Goal: Find specific page/section: Find specific page/section

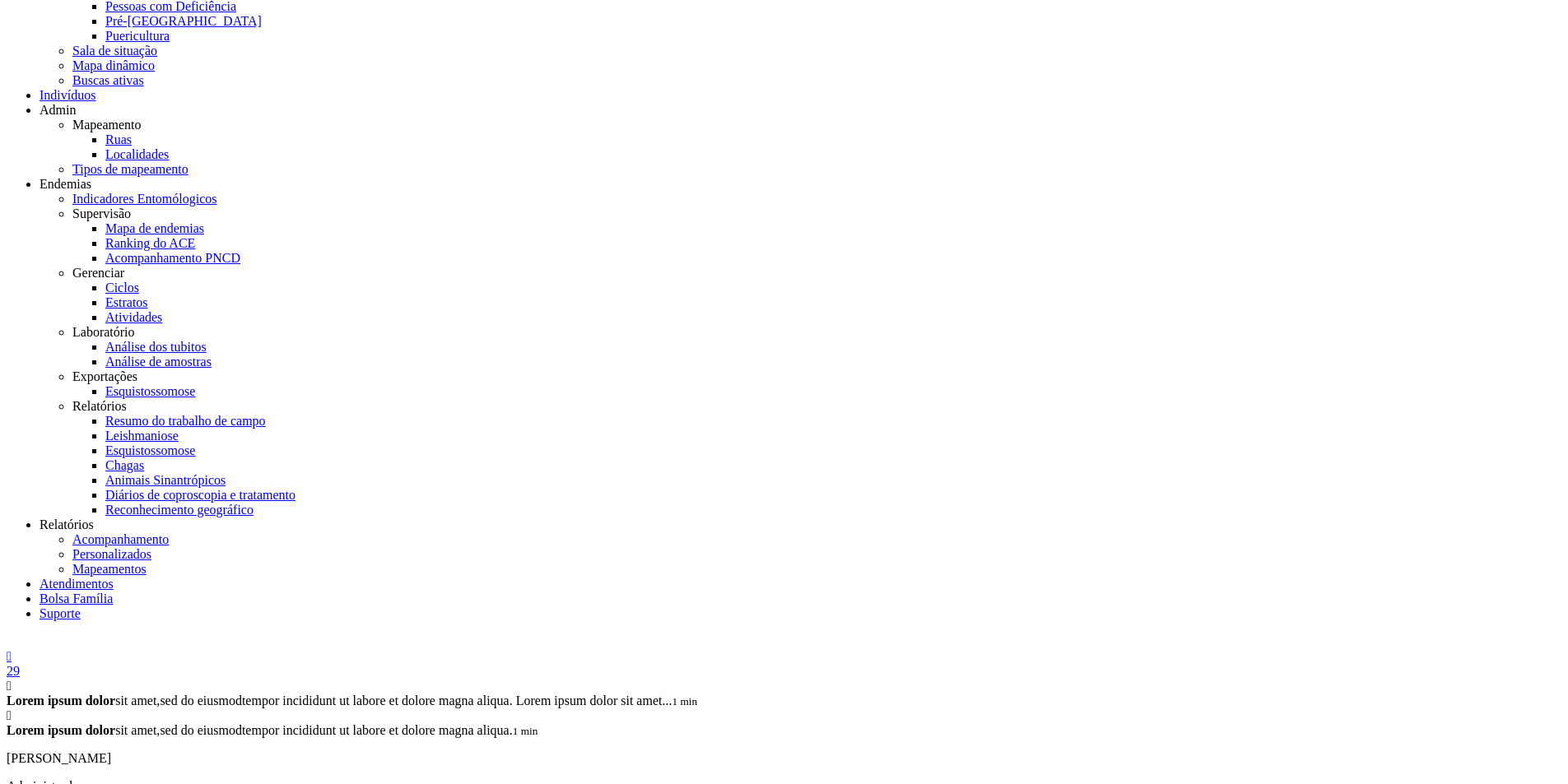
scroll to position [289, 0]
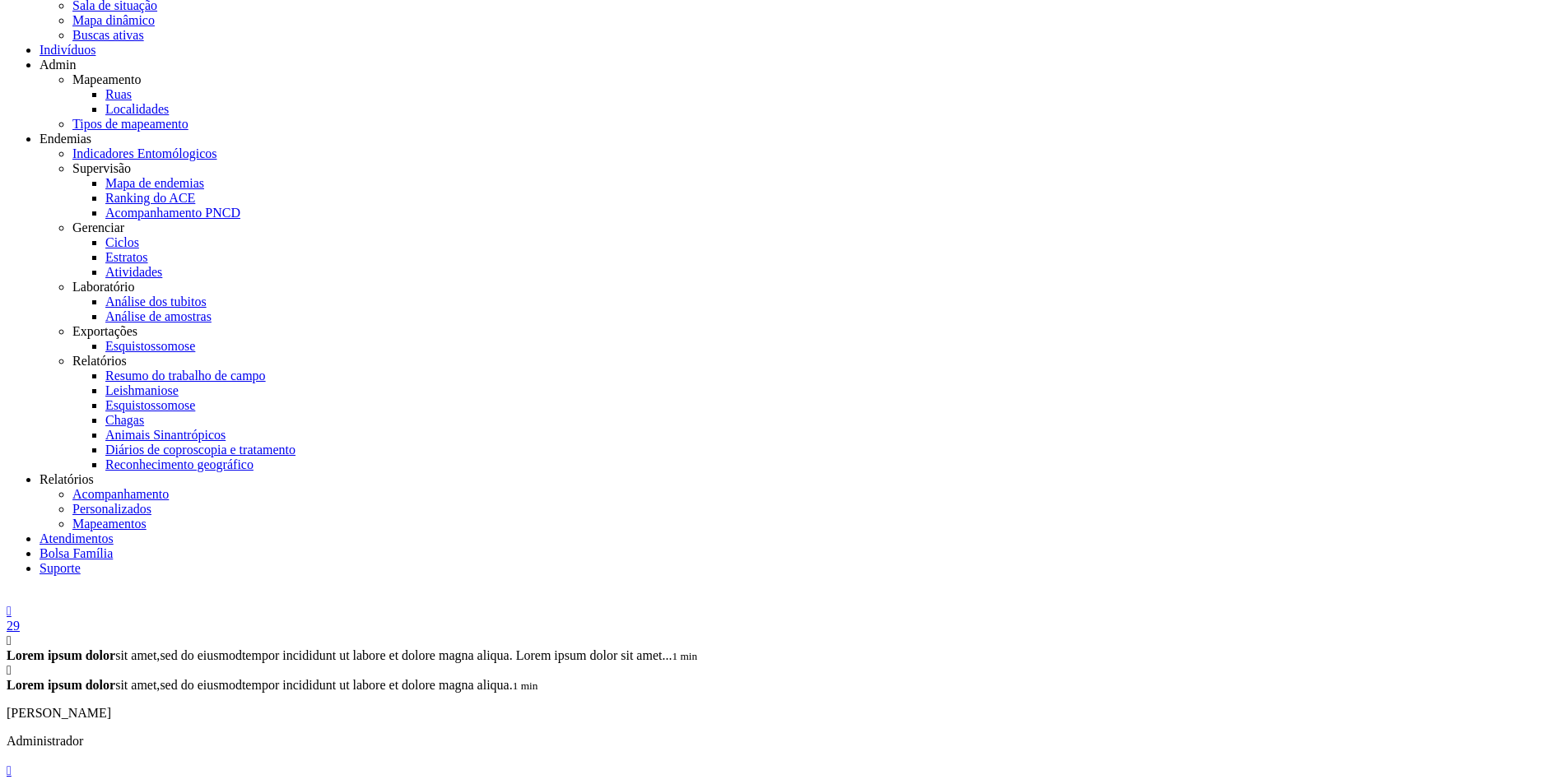
scroll to position [369, 0]
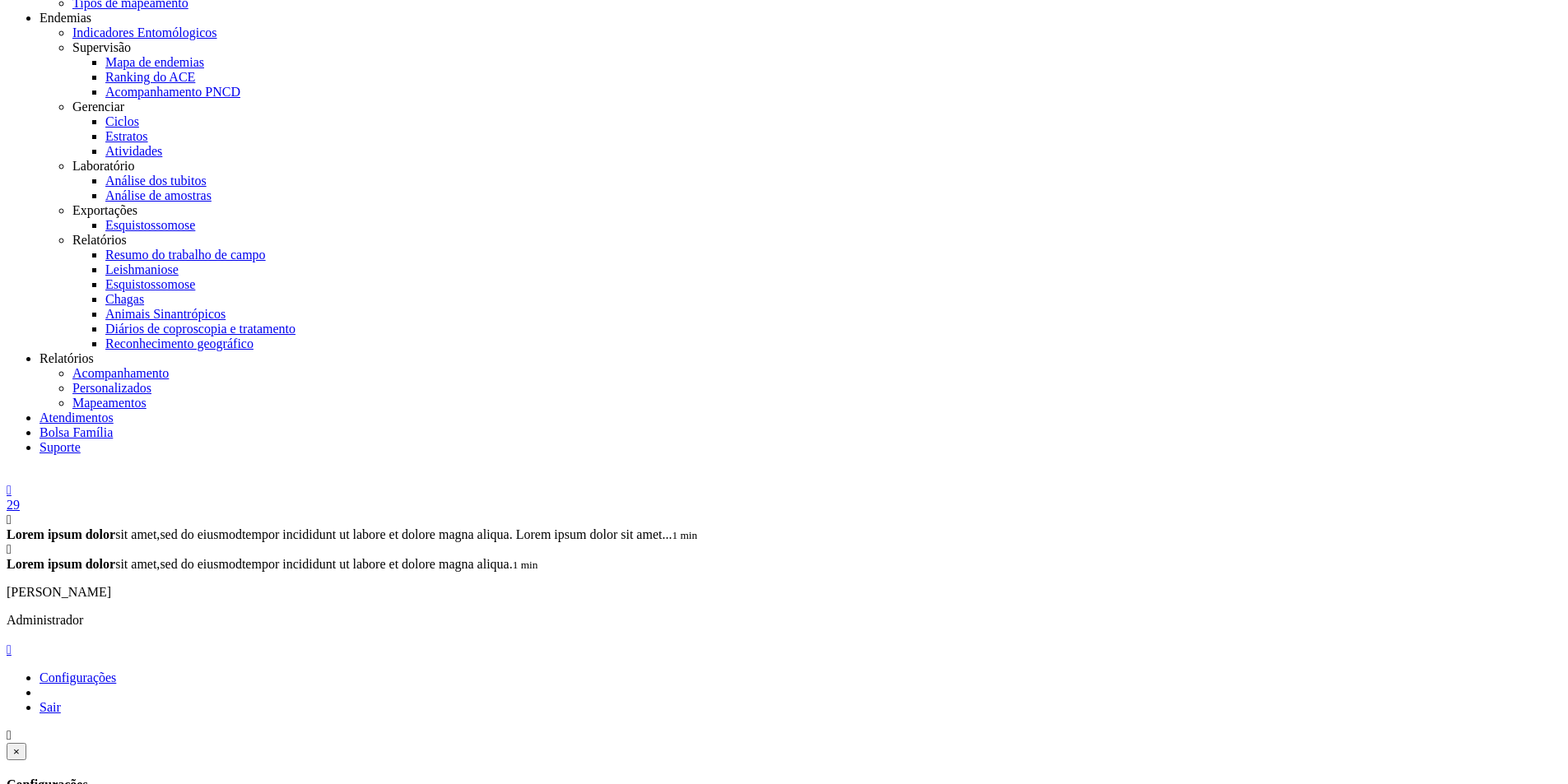
scroll to position [466, 0]
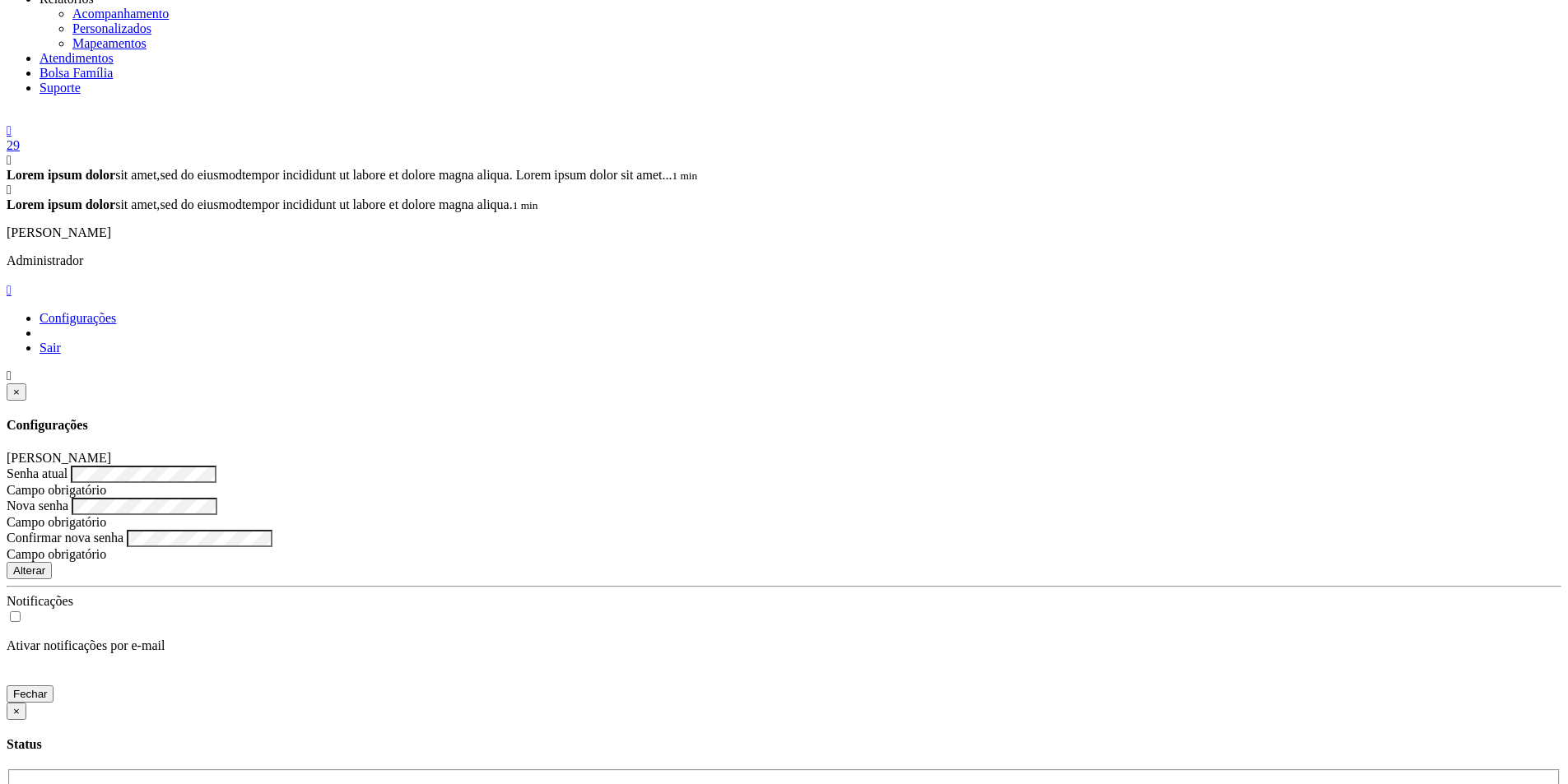
scroll to position [866, 0]
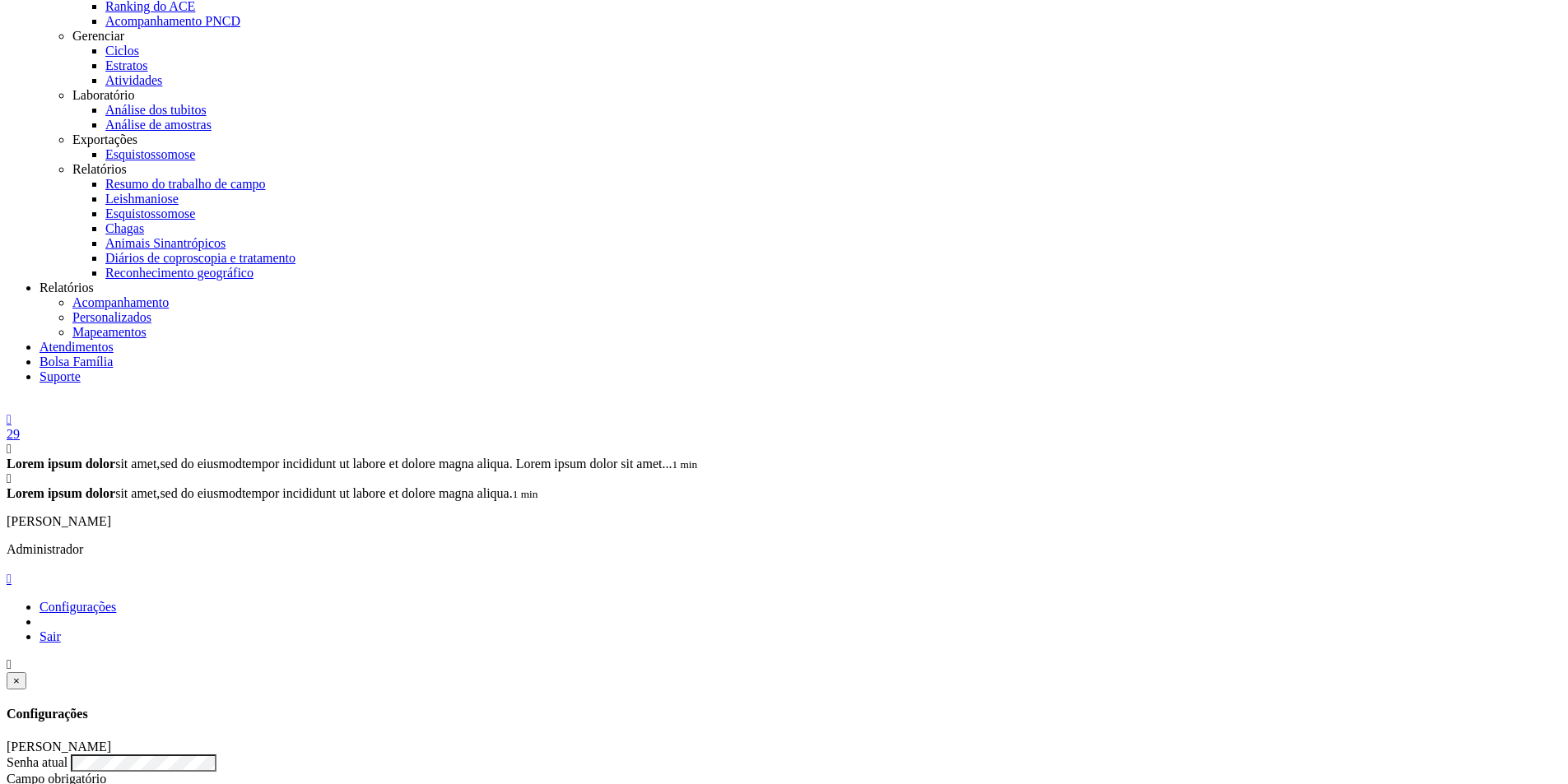
scroll to position [200, 0]
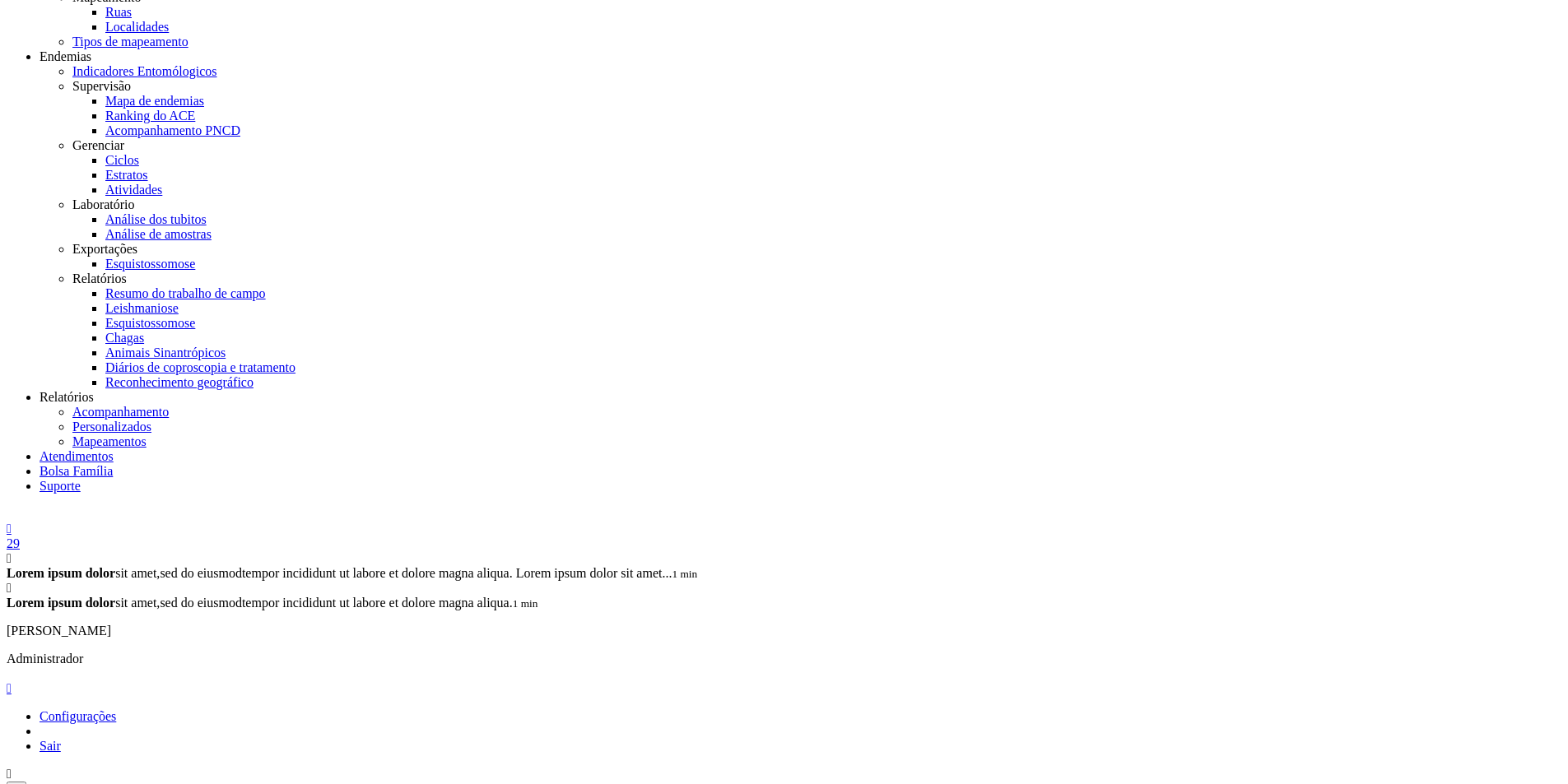
scroll to position [420, 0]
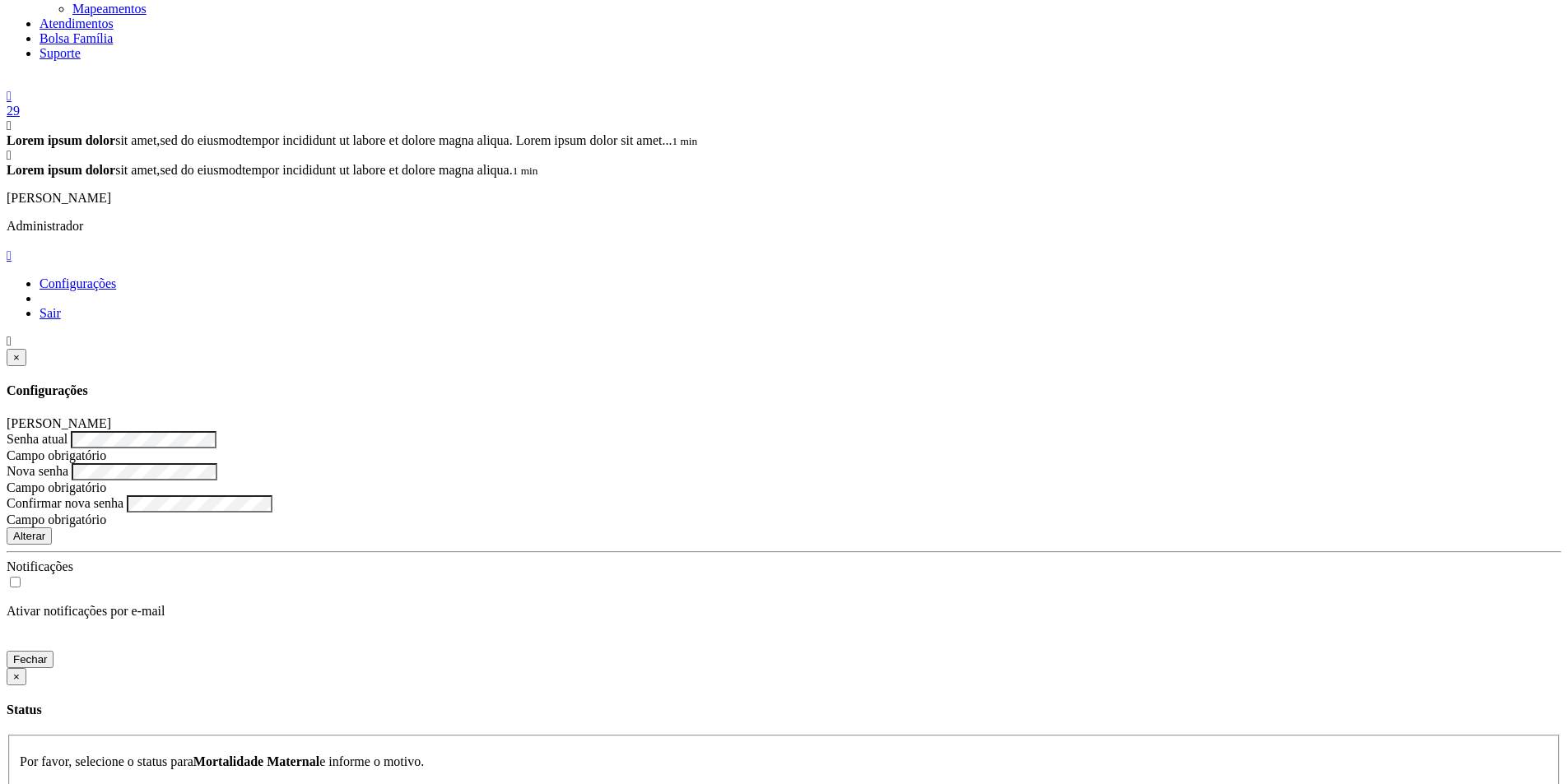
scroll to position [866, 0]
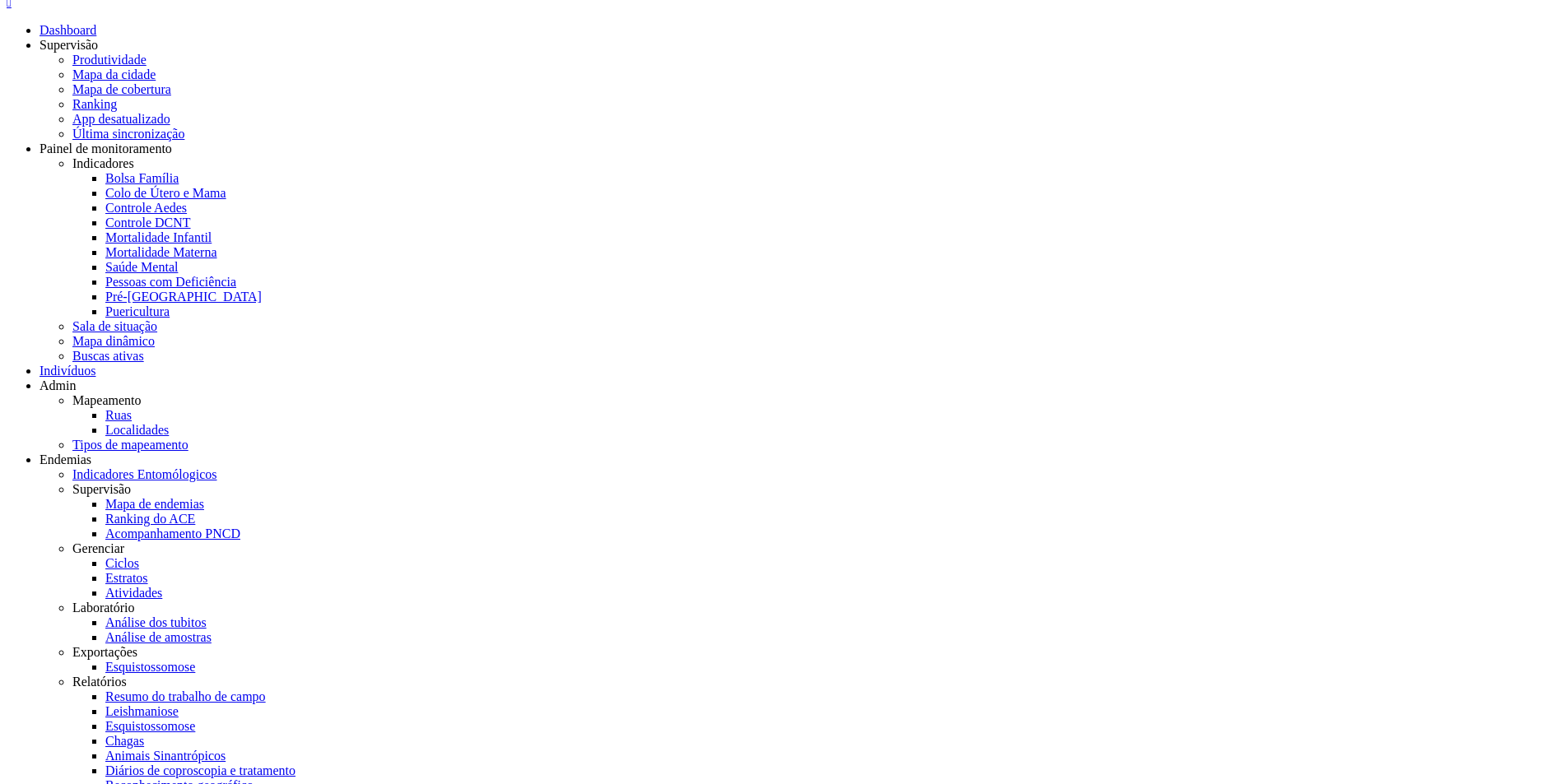
scroll to position [0, 0]
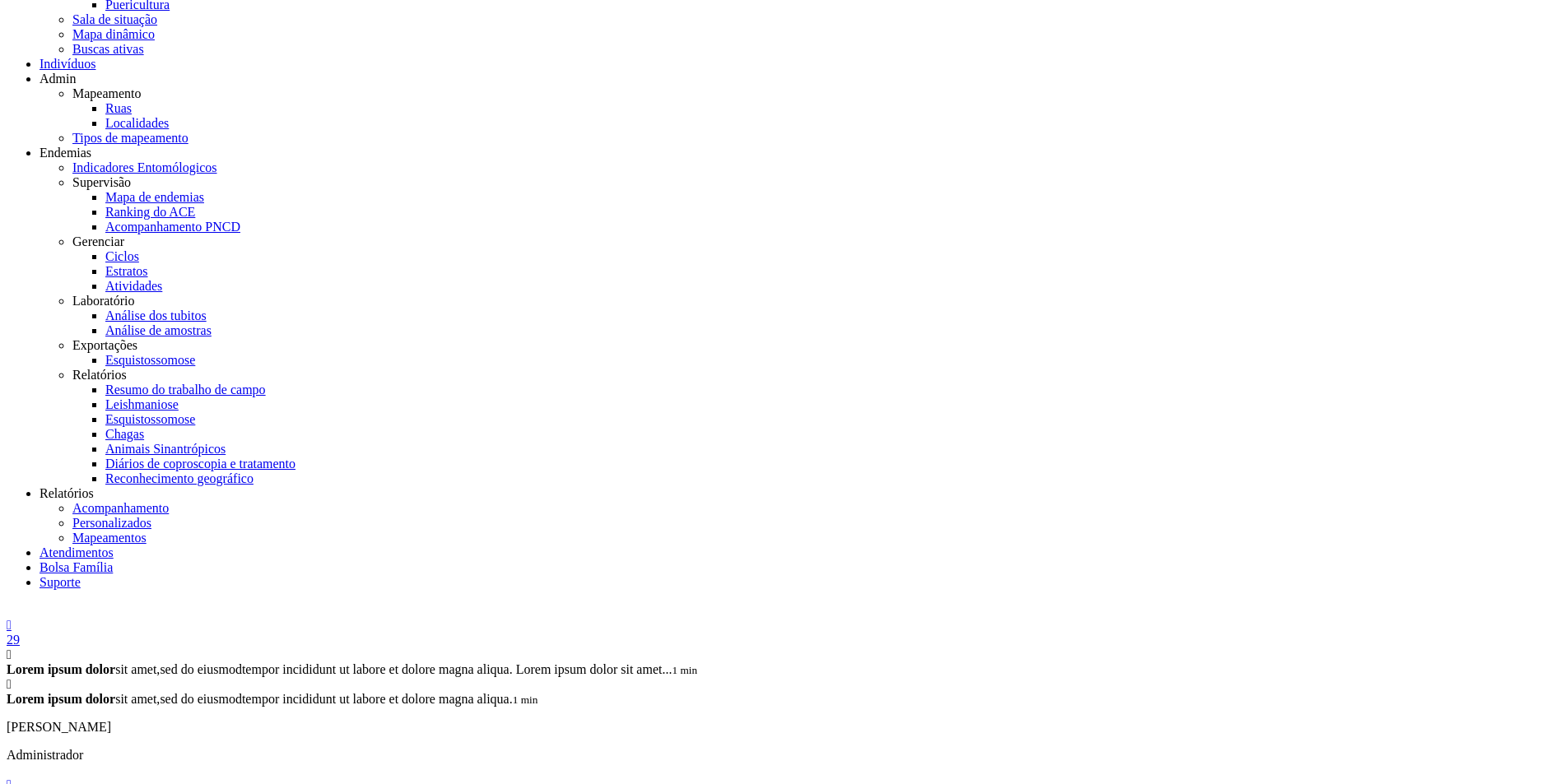
scroll to position [320, 0]
drag, startPoint x: 752, startPoint y: 212, endPoint x: 738, endPoint y: 162, distance: 51.9
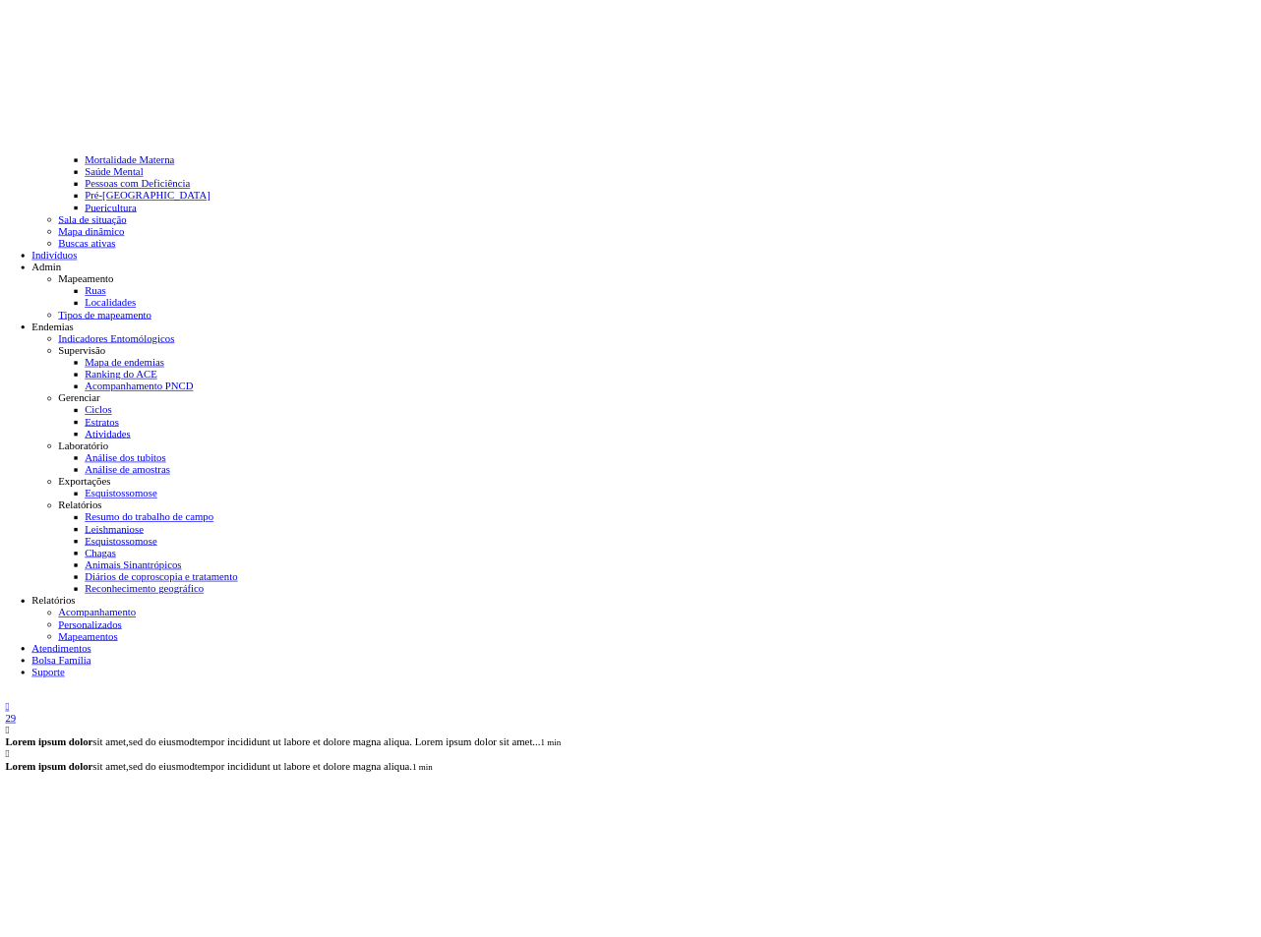
scroll to position [321, 0]
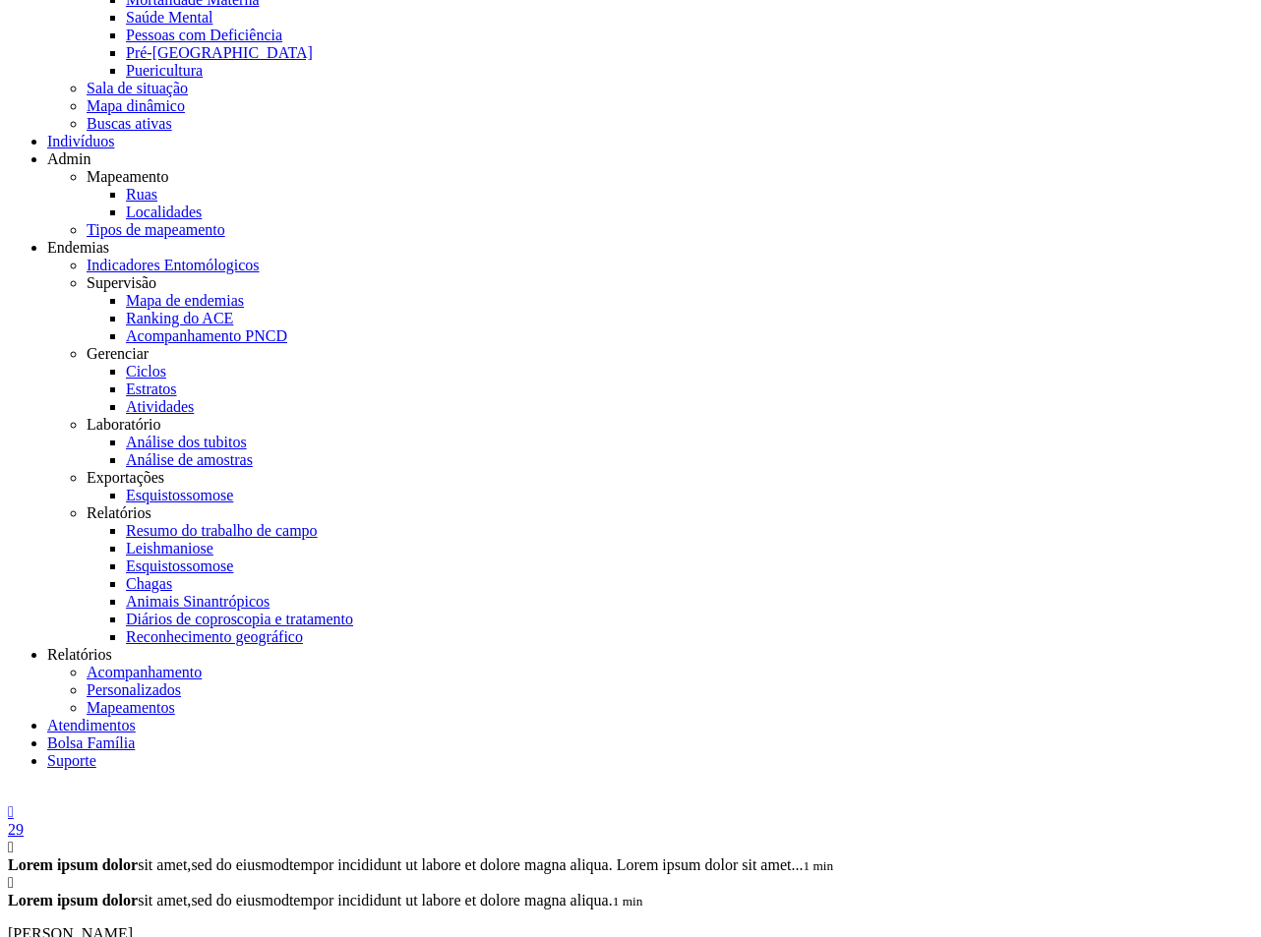
scroll to position [316, 0]
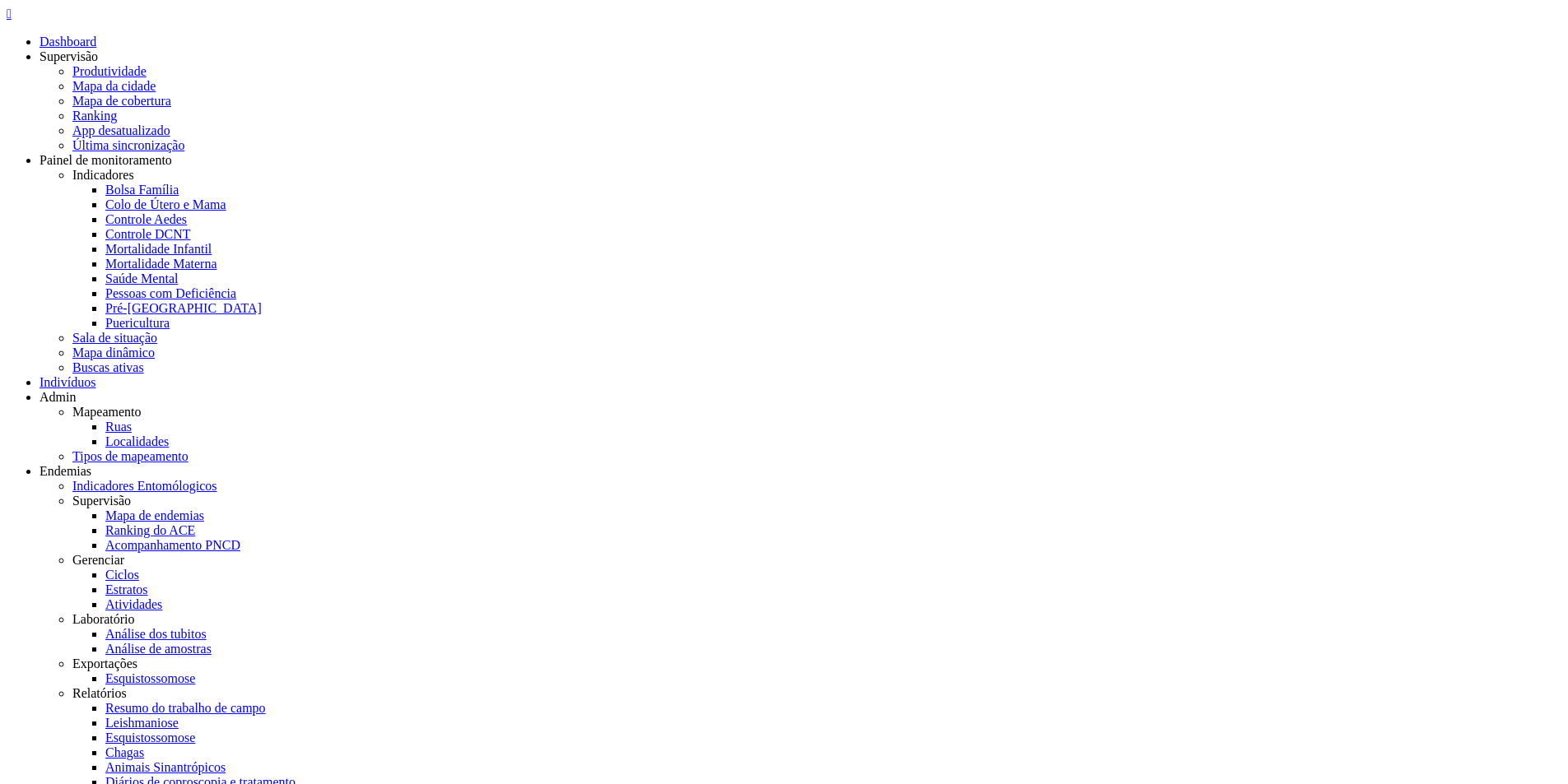
type input "*"
type input "****"
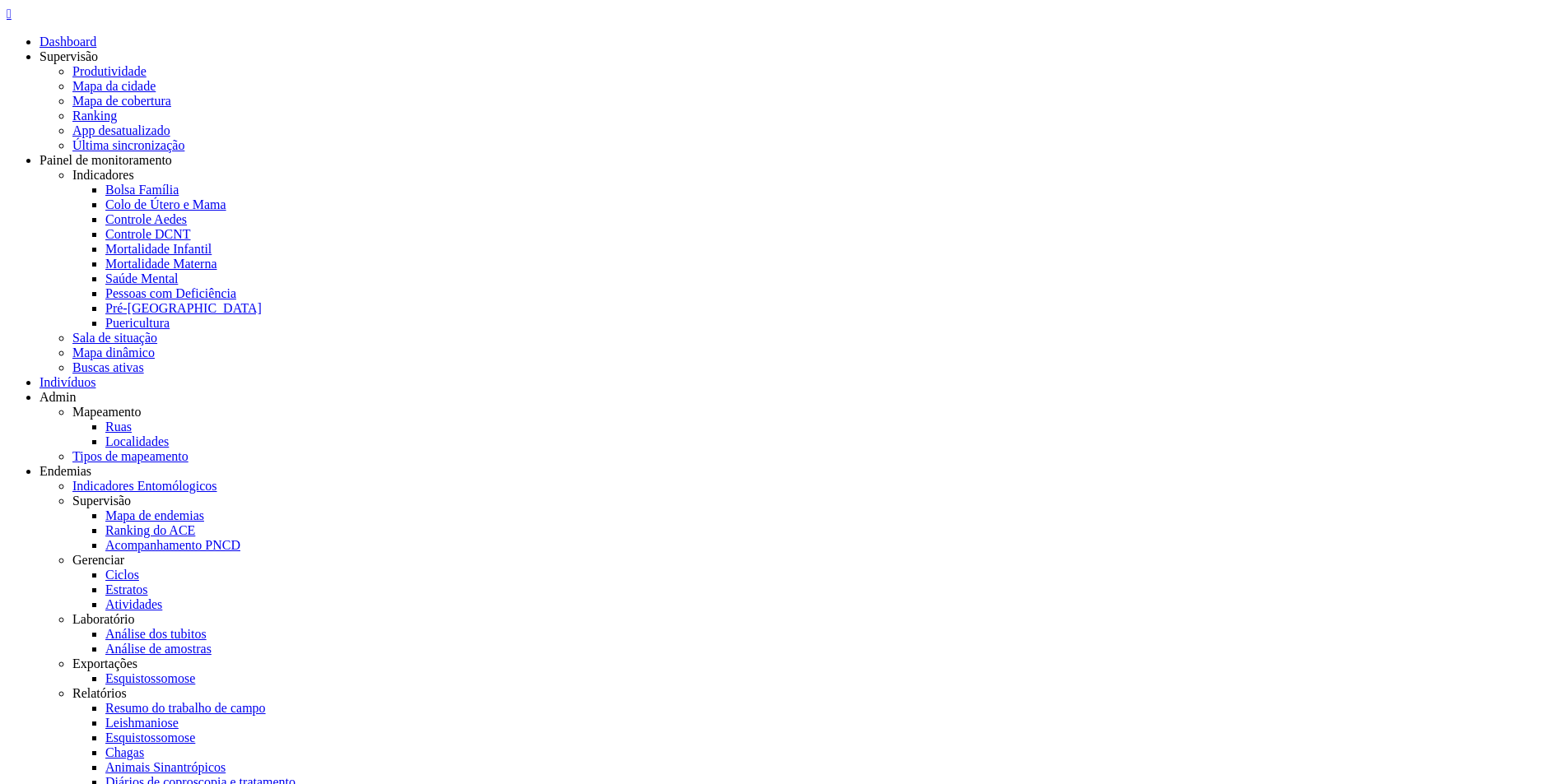
type input "**********"
type input "******"
type input "*********"
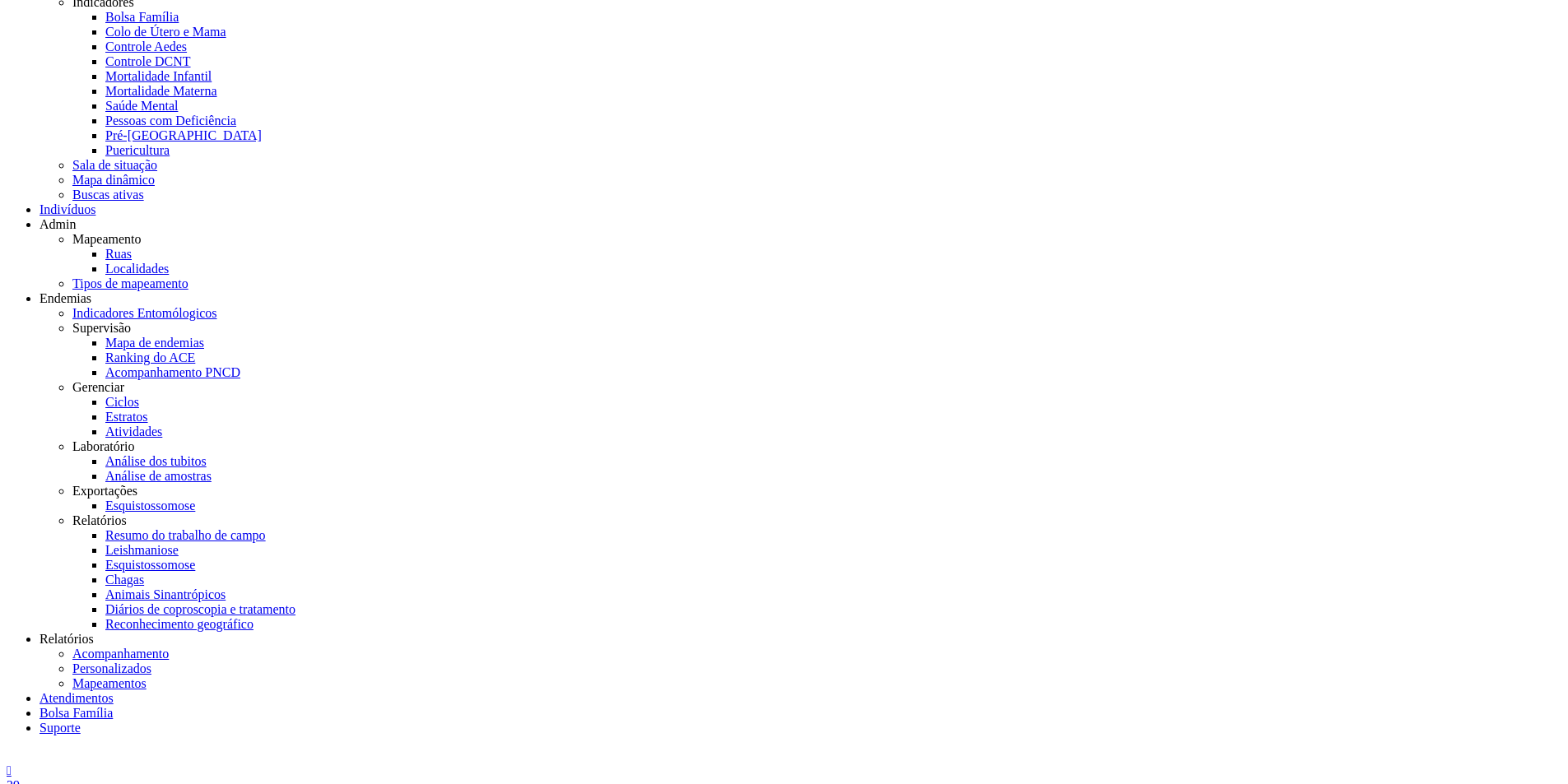
scroll to position [182, 0]
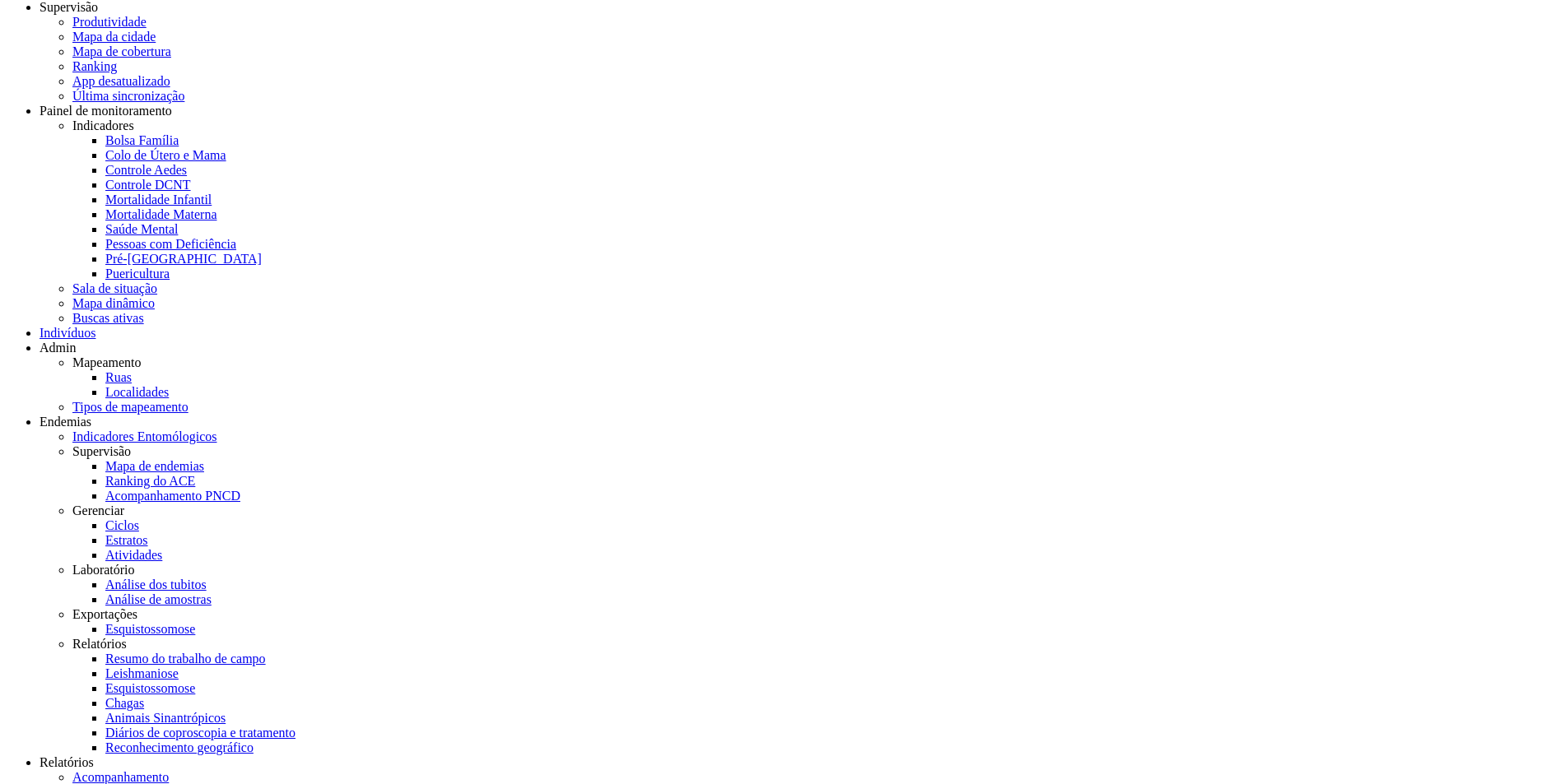
scroll to position [182, 0]
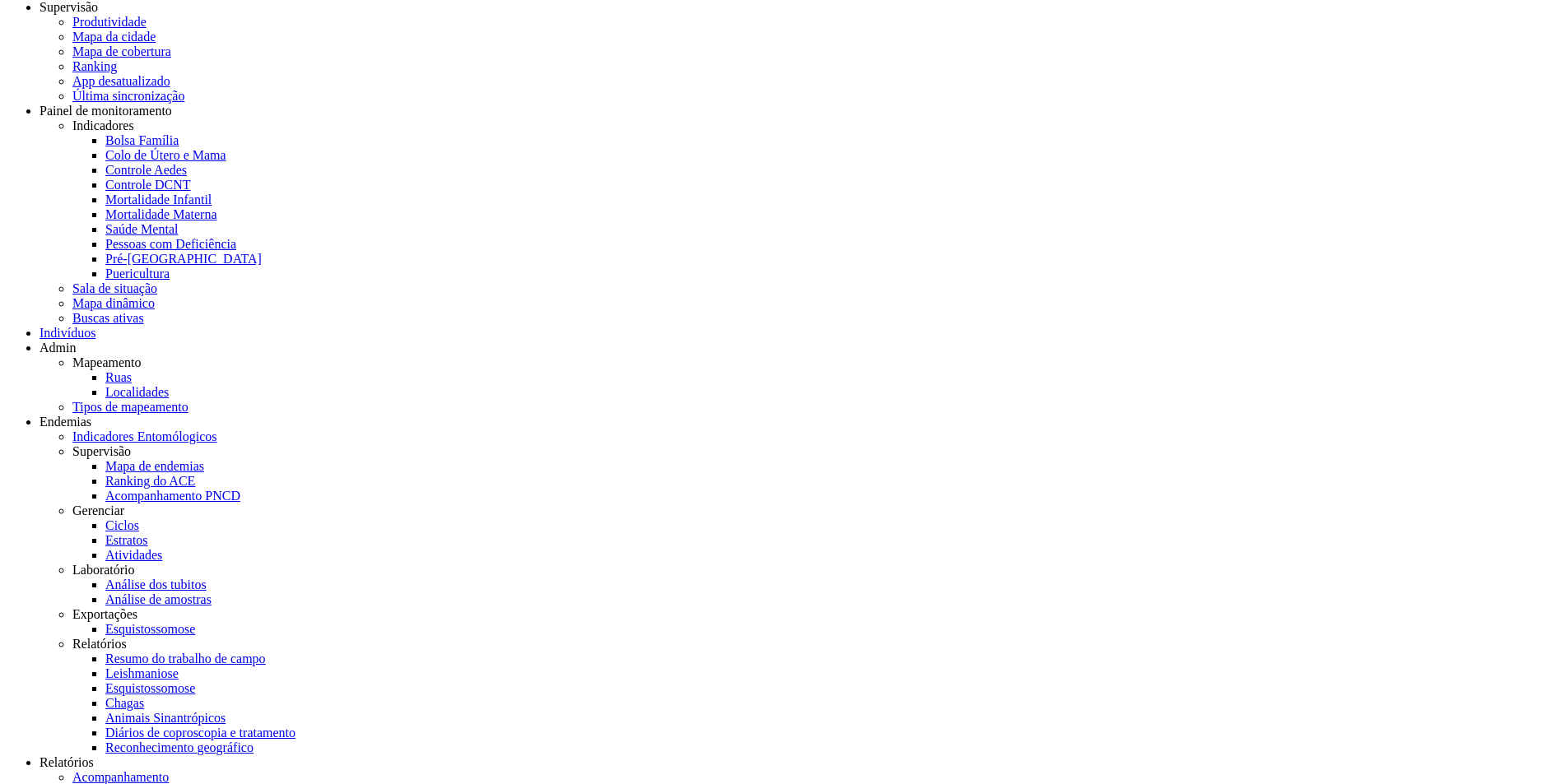
scroll to position [182, 0]
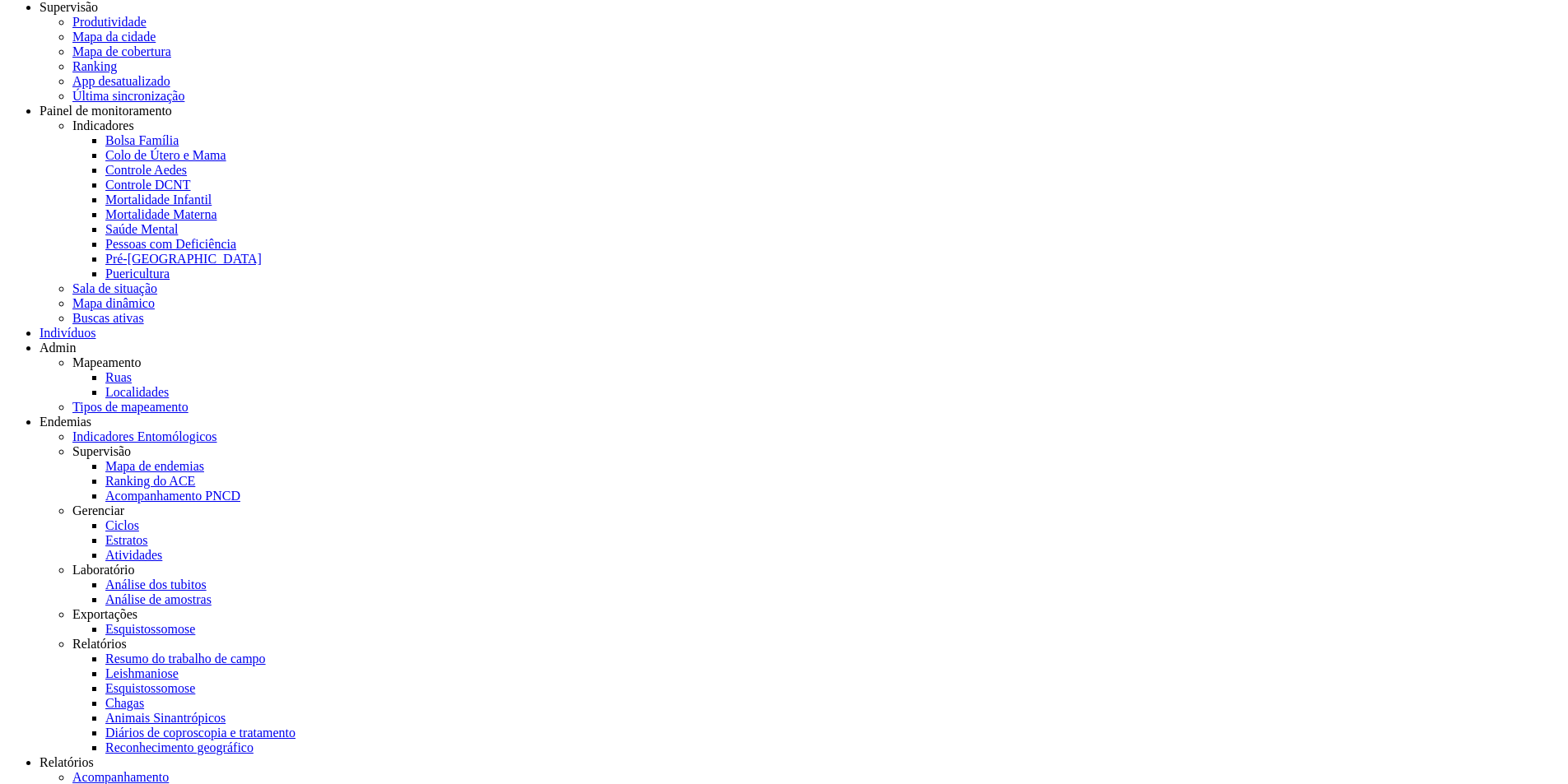
scroll to position [182, 0]
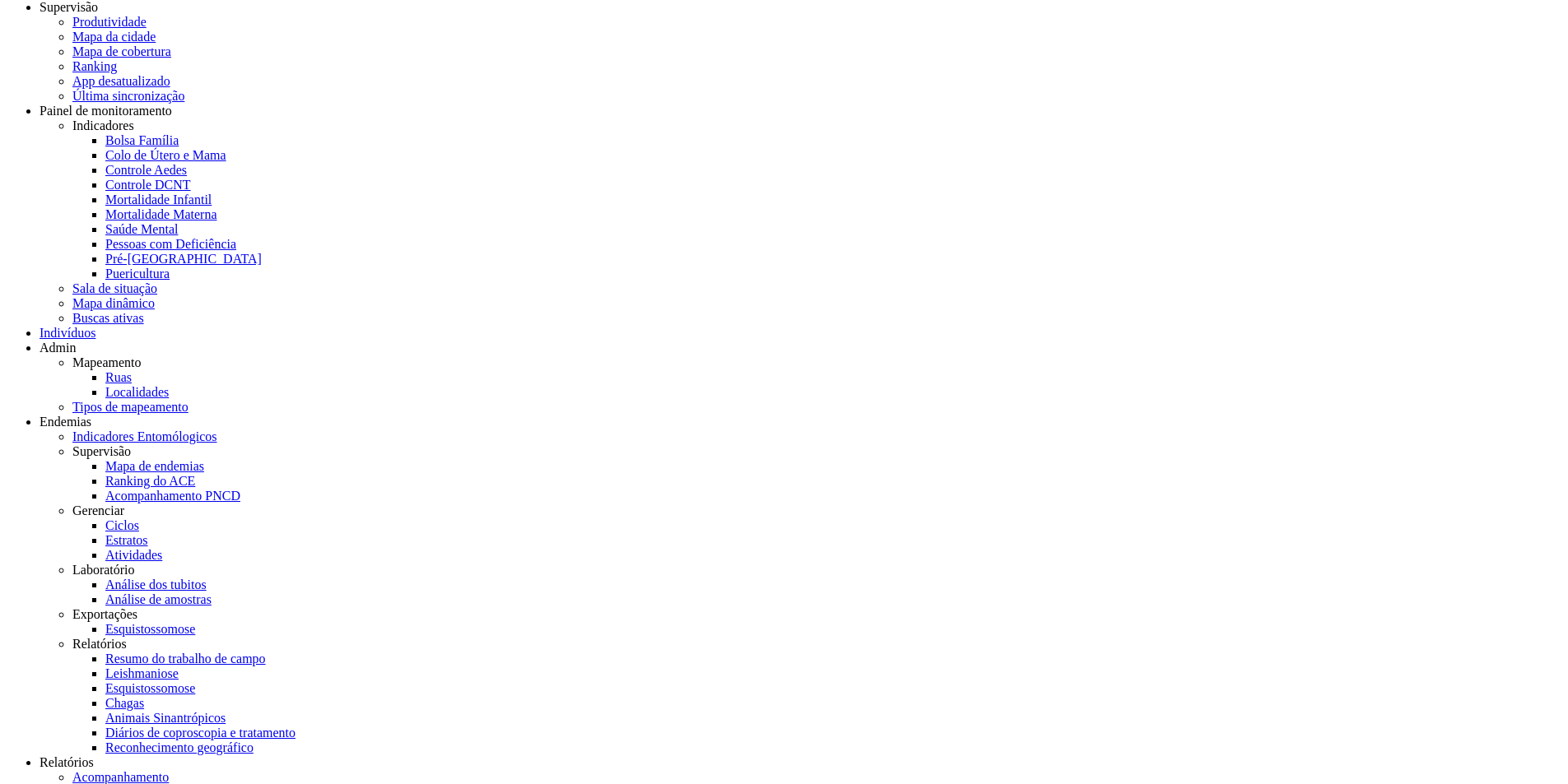
scroll to position [182, 0]
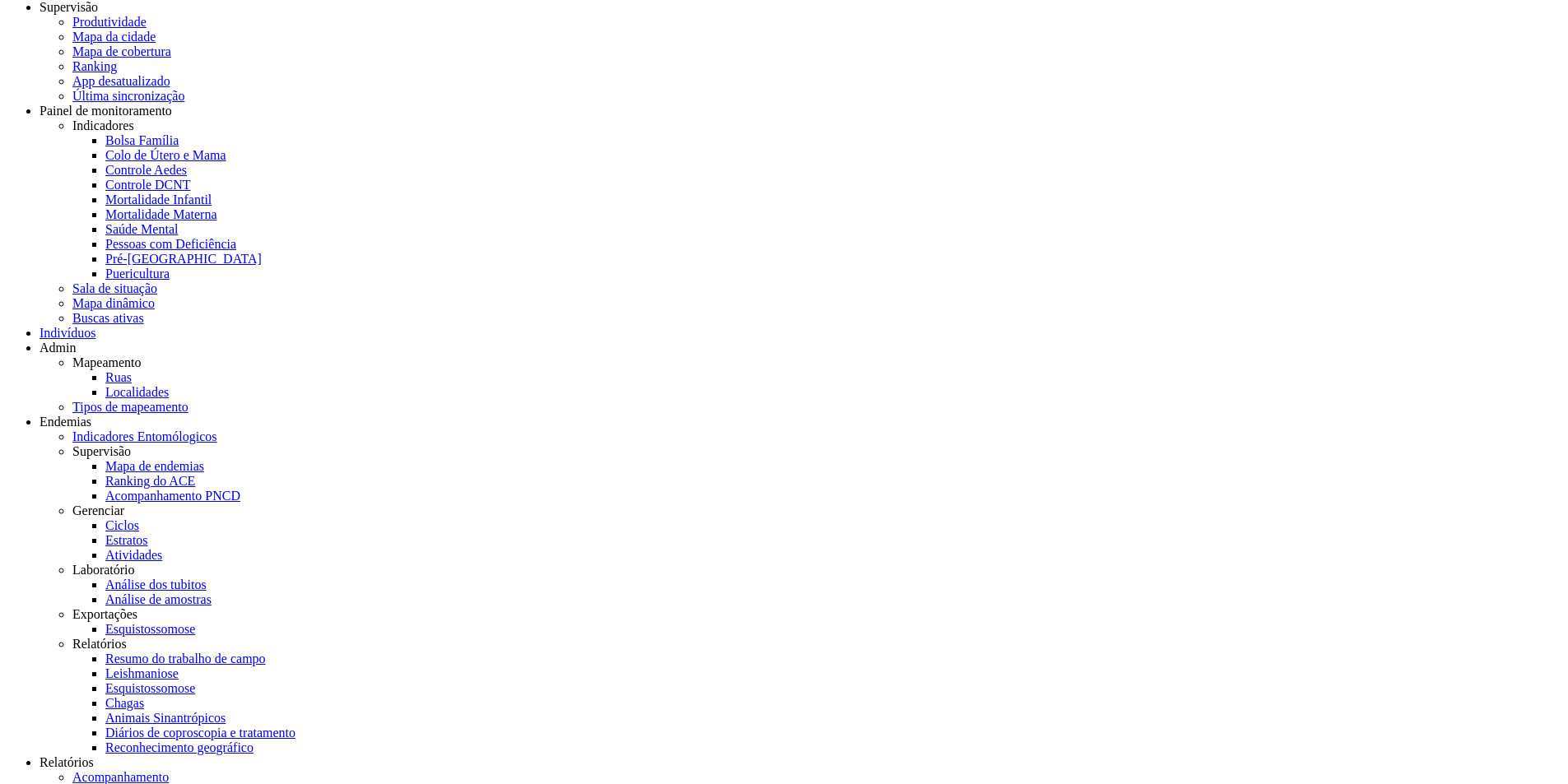
scroll to position [182, 0]
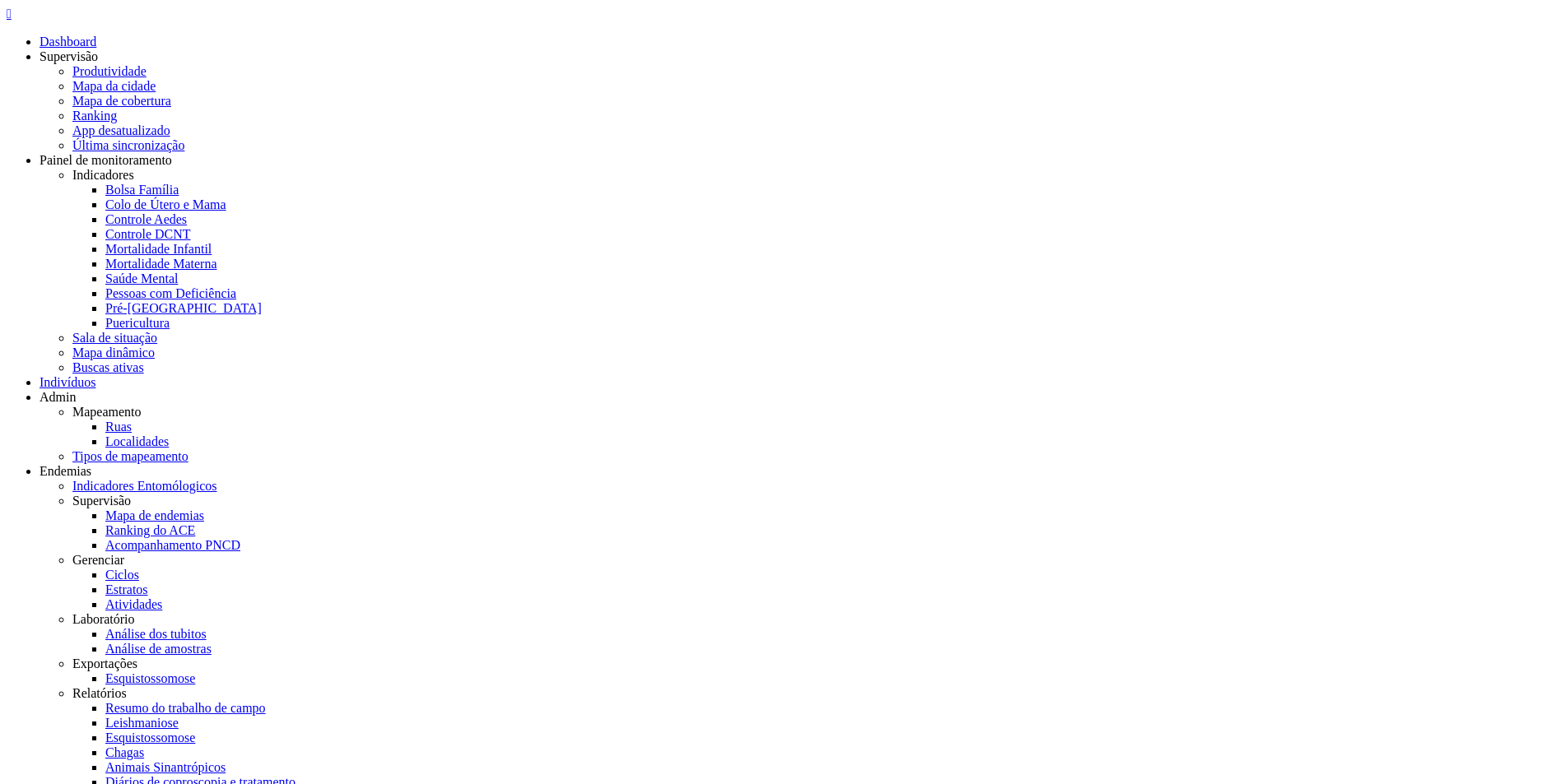
drag, startPoint x: 177, startPoint y: 338, endPoint x: 65, endPoint y: 337, distance: 112.0
copy link "706 5023 4847 6095"
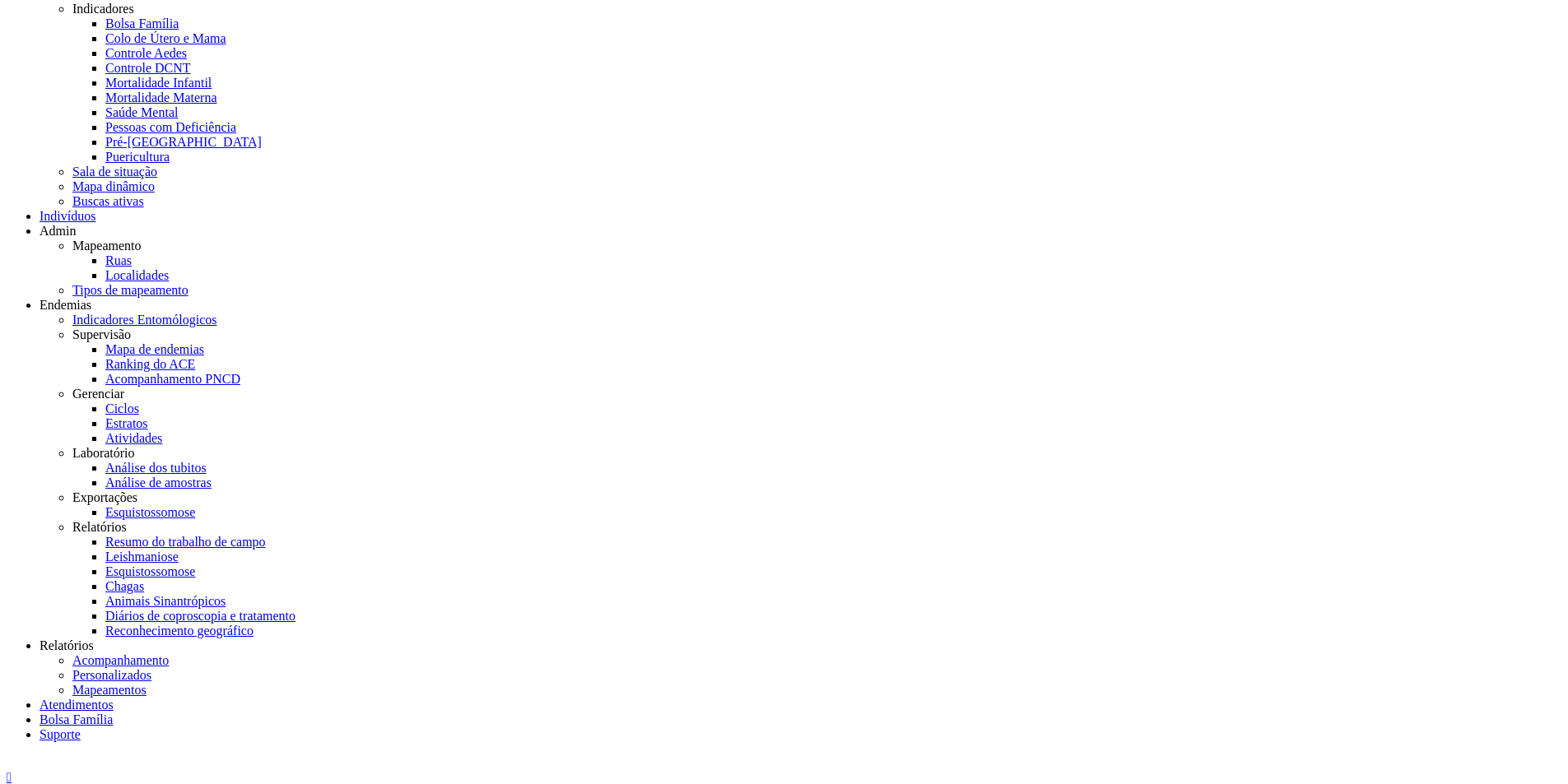
scroll to position [172, 0]
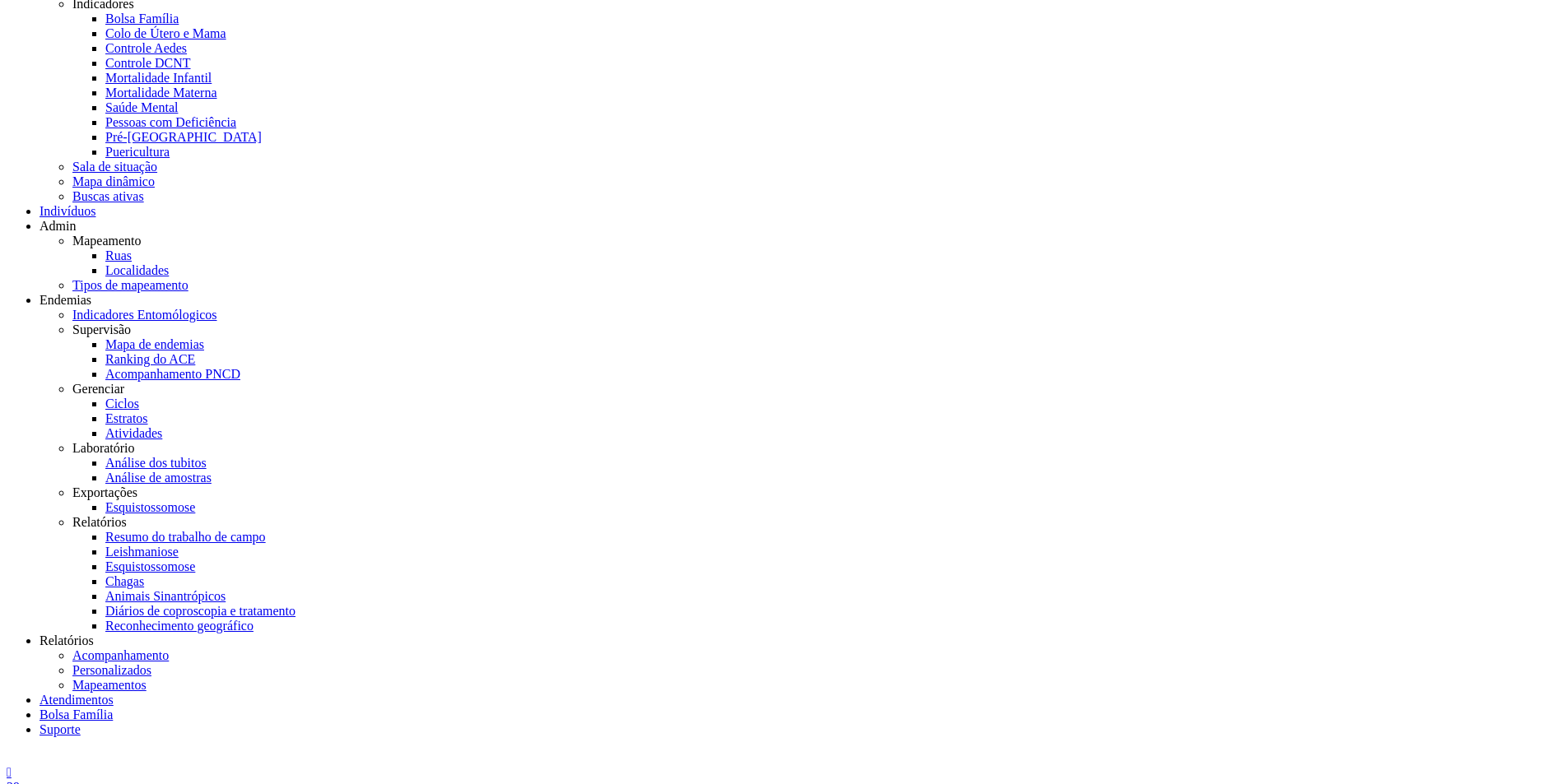
drag, startPoint x: 559, startPoint y: 284, endPoint x: 443, endPoint y: 280, distance: 116.1
copy link "700 0042 5397 4702"
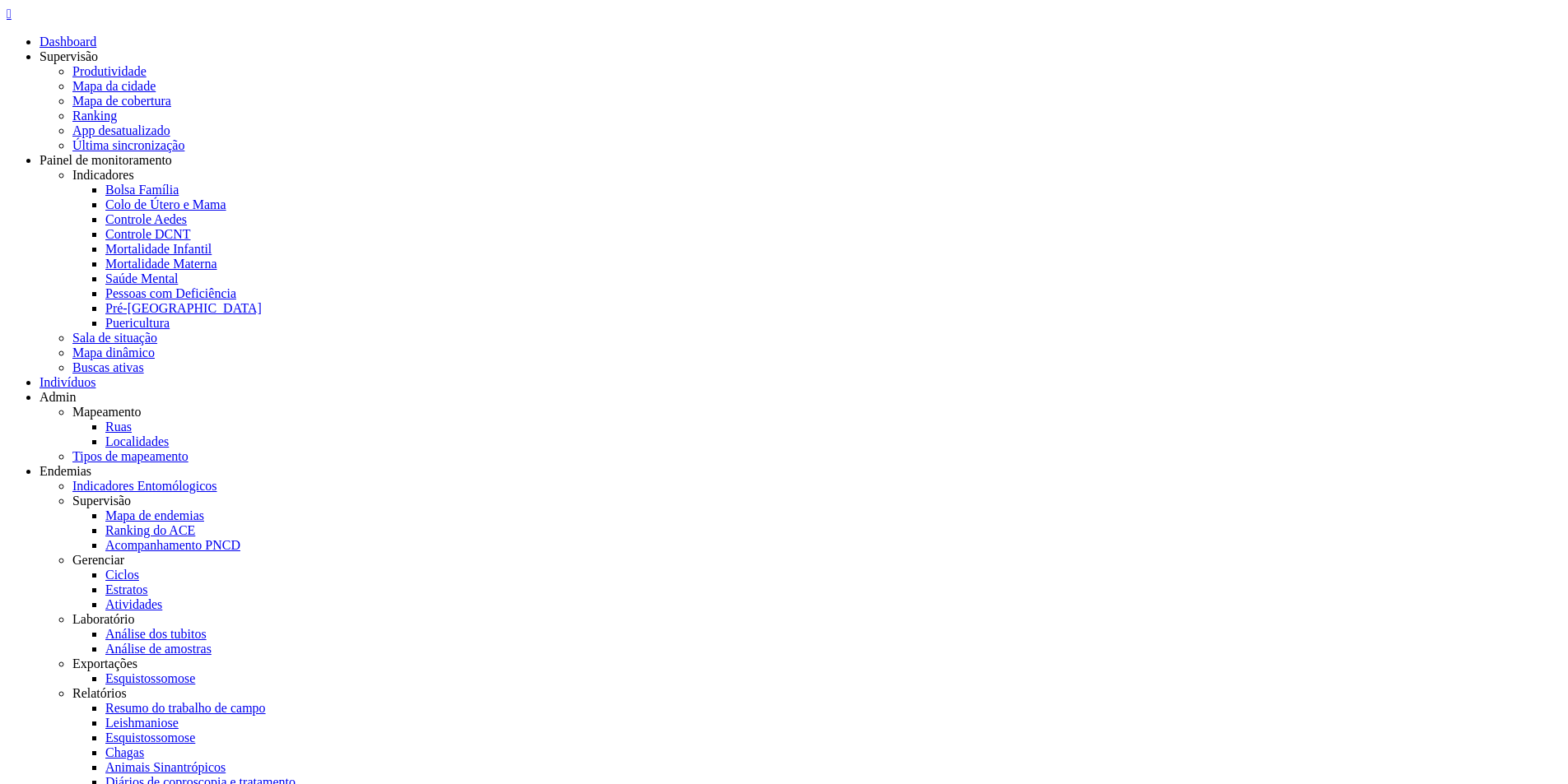
scroll to position [182, 0]
